Goal: Information Seeking & Learning: Learn about a topic

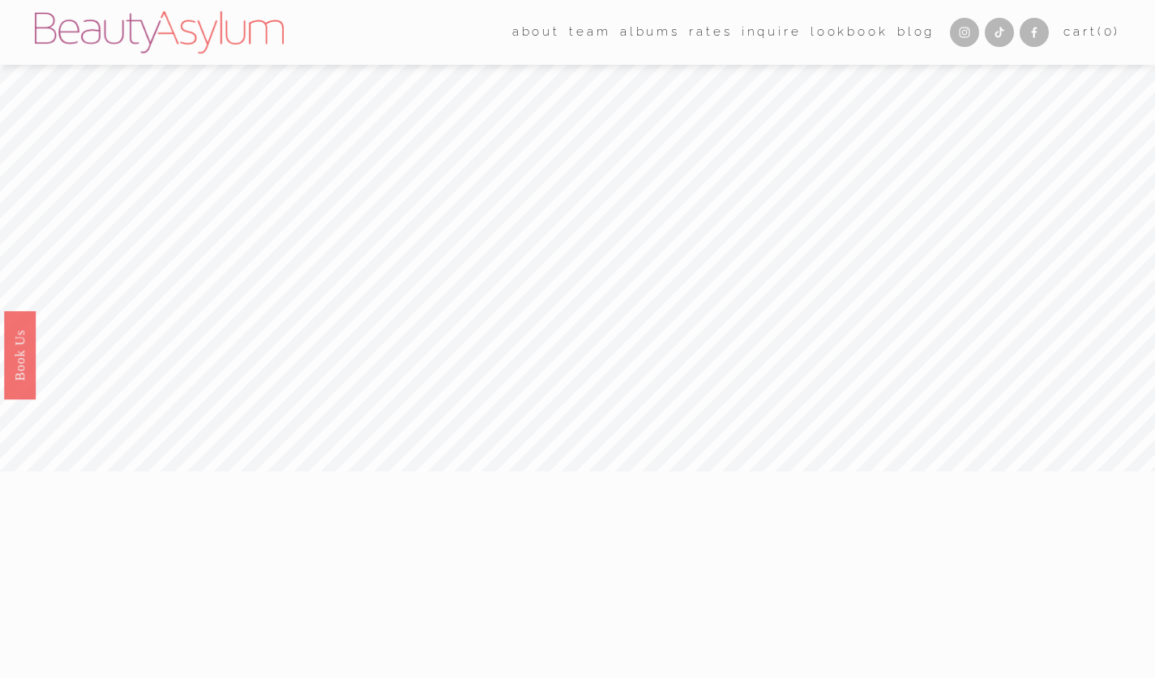
click at [701, 20] on link "Rates" at bounding box center [710, 32] width 43 height 25
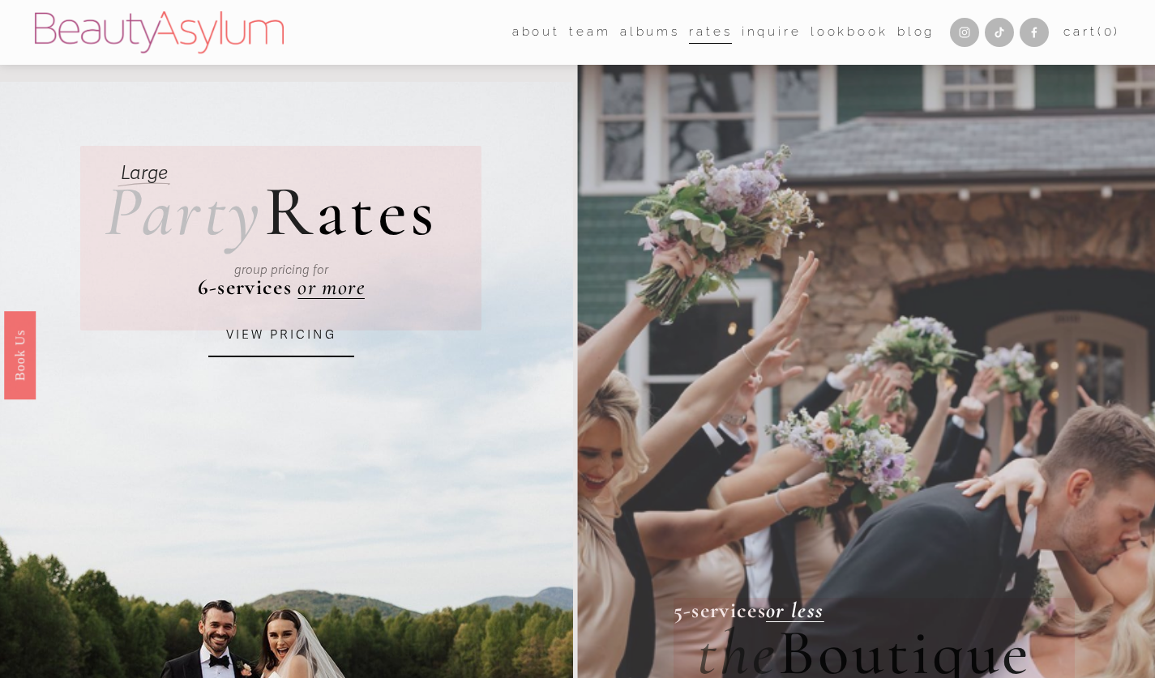
click at [300, 337] on link "VIEW PRICING" at bounding box center [281, 336] width 146 height 44
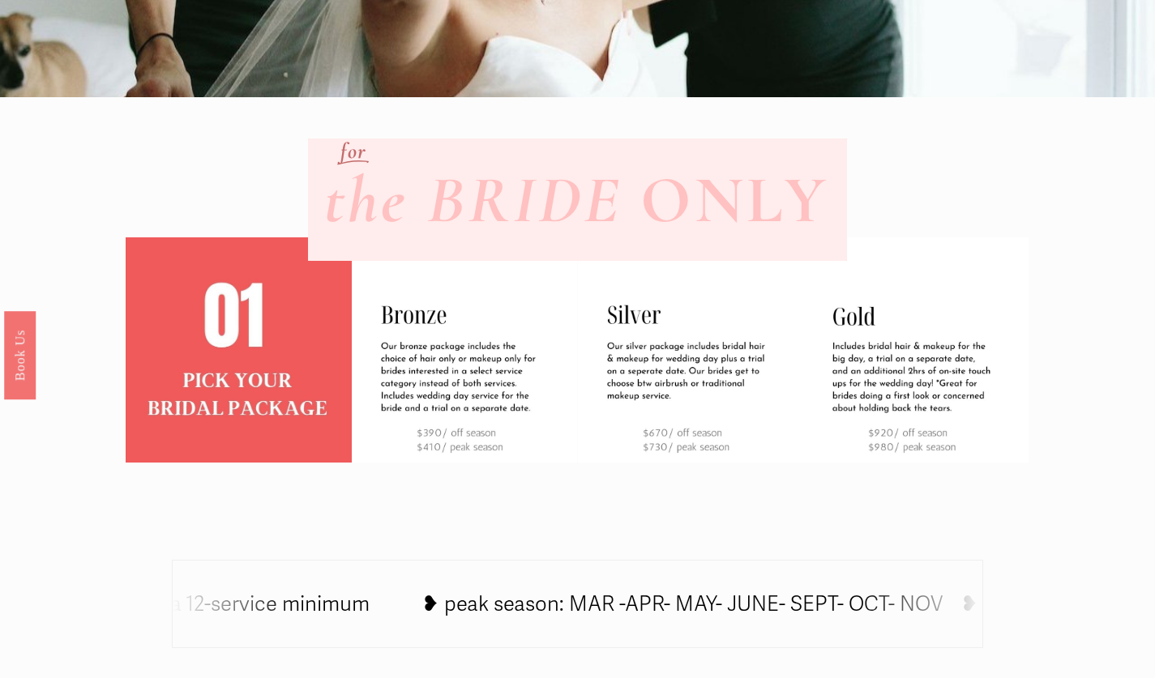
scroll to position [398, 0]
